Goal: Task Accomplishment & Management: Complete application form

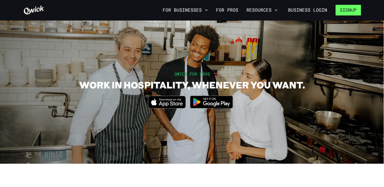
click at [346, 11] on button "Signup" at bounding box center [347, 10] width 25 height 11
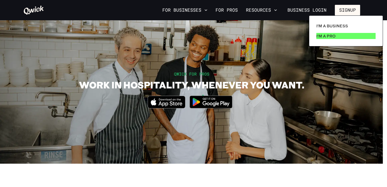
click at [331, 35] on p "I'm a Pro" at bounding box center [326, 36] width 19 height 6
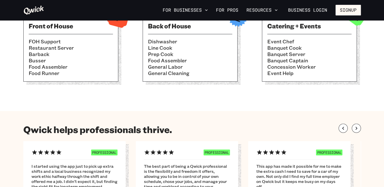
scroll to position [193, 0]
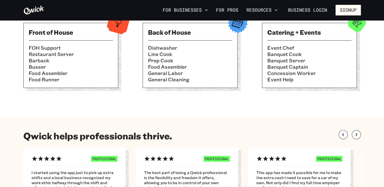
click at [76, 31] on h3 "Front of House" at bounding box center [71, 32] width 84 height 8
click at [76, 58] on li "Barback" at bounding box center [71, 60] width 84 height 6
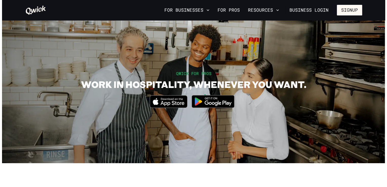
scroll to position [0, 0]
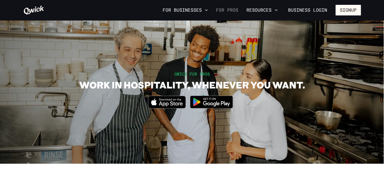
click at [224, 11] on link "For Pros" at bounding box center [227, 10] width 26 height 9
click at [344, 11] on button "Signup" at bounding box center [347, 10] width 25 height 11
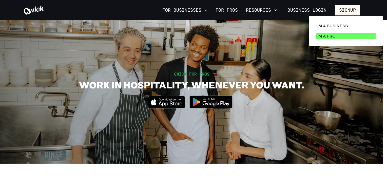
click at [334, 37] on p "I'm a Pro" at bounding box center [326, 36] width 19 height 6
